Goal: Transaction & Acquisition: Purchase product/service

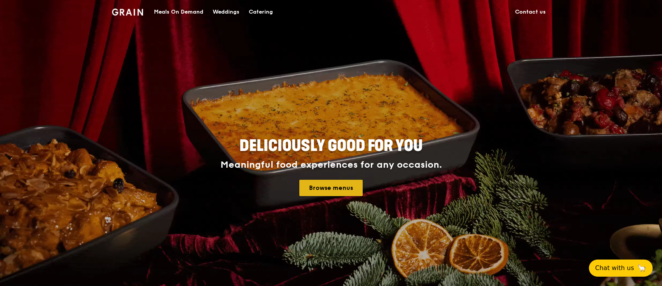
click at [330, 190] on link "Browse menus" at bounding box center [330, 188] width 63 height 16
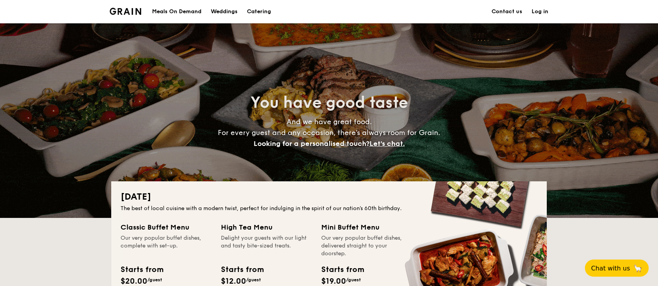
click at [180, 11] on div "Meals On Demand" at bounding box center [176, 11] width 49 height 23
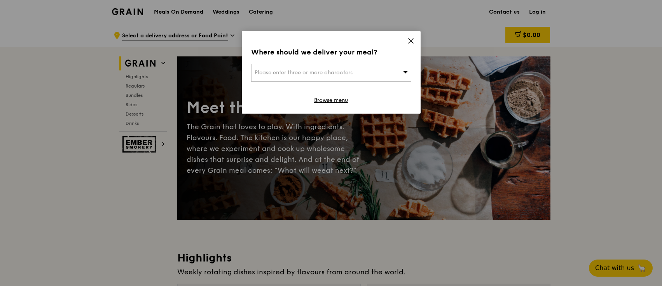
click at [411, 38] on icon at bounding box center [410, 40] width 7 height 7
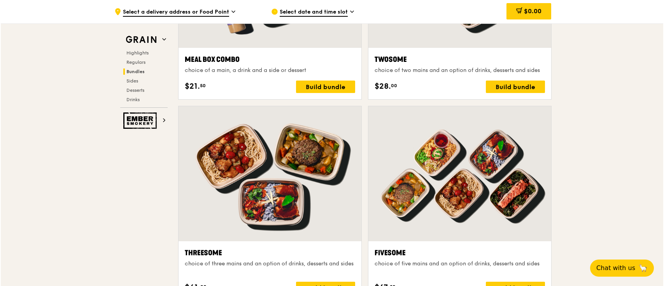
scroll to position [1089, 0]
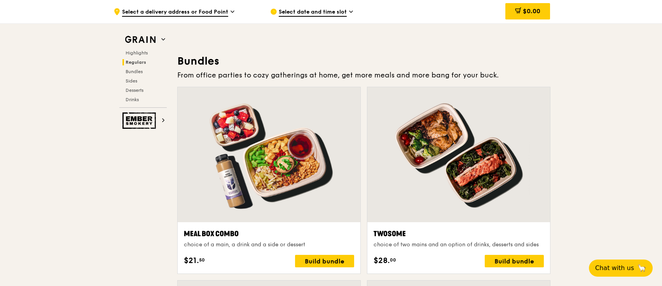
click at [449, 120] on div at bounding box center [458, 154] width 183 height 135
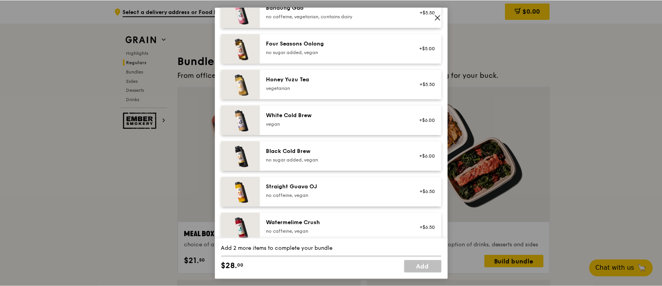
scroll to position [929, 0]
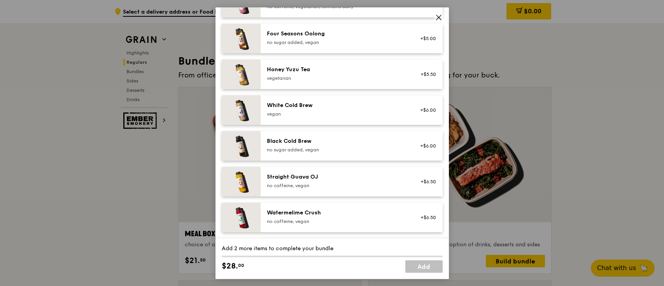
click at [436, 15] on icon at bounding box center [438, 17] width 5 height 5
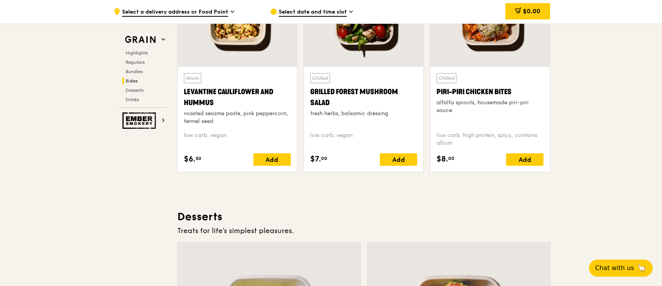
scroll to position [1970, 0]
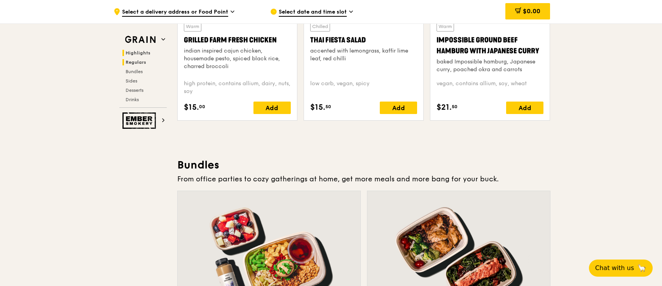
click at [136, 52] on span "Highlights" at bounding box center [138, 52] width 25 height 5
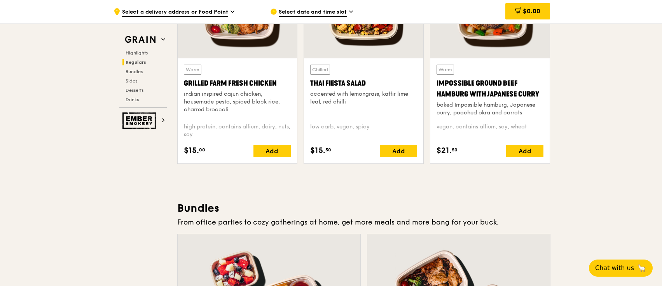
scroll to position [841, 0]
